Goal: Transaction & Acquisition: Download file/media

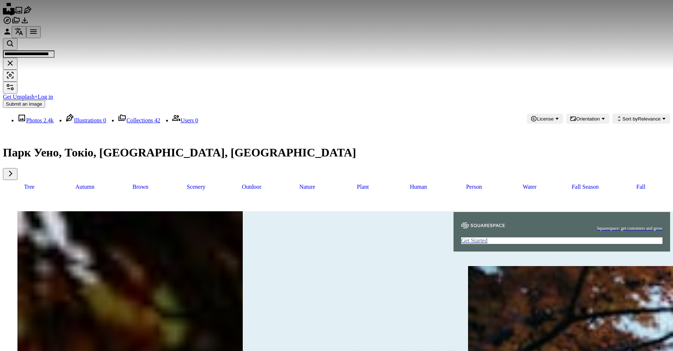
scroll to position [593, 0]
